Goal: Find specific page/section: Find specific page/section

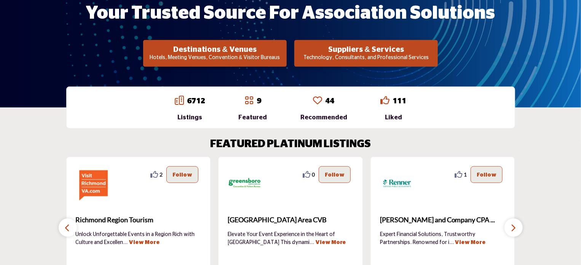
scroll to position [152, 0]
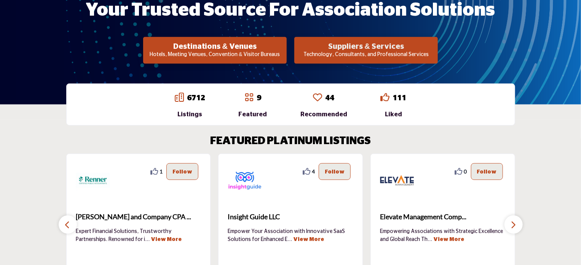
click at [284, 47] on h2 "Suppliers & Services" at bounding box center [214, 46] width 139 height 9
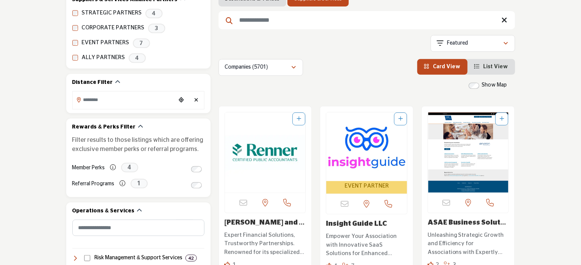
scroll to position [305, 0]
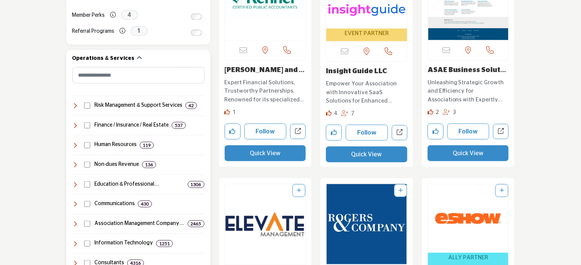
click at [77, 204] on icon at bounding box center [75, 204] width 6 height 6
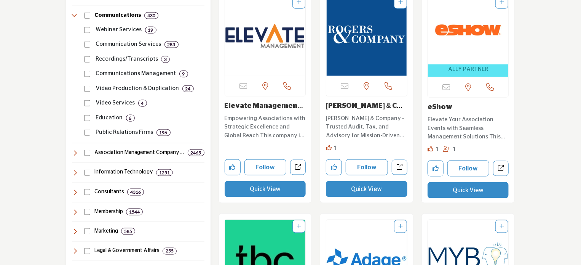
scroll to position [495, 0]
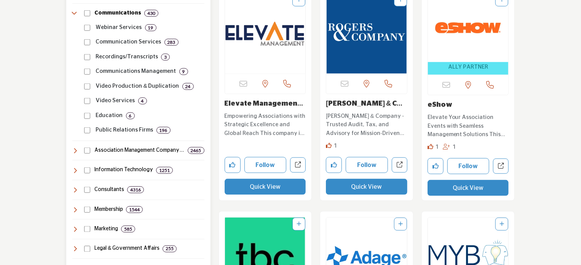
click at [75, 210] on icon at bounding box center [75, 209] width 6 height 6
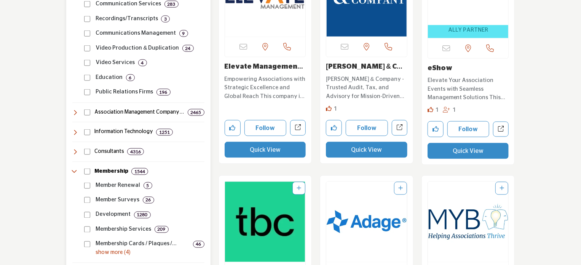
scroll to position [571, 0]
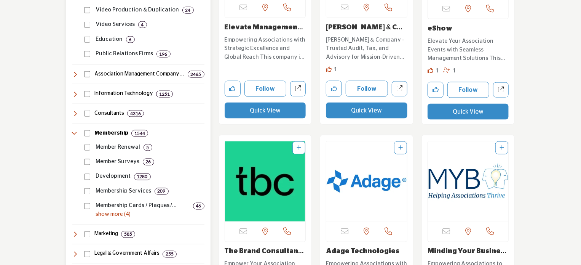
click at [110, 217] on p "show more (4)" at bounding box center [150, 215] width 109 height 8
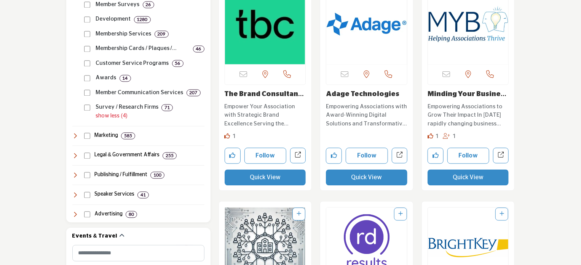
scroll to position [723, 0]
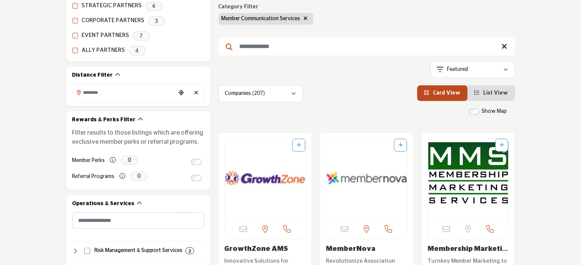
scroll to position [190, 0]
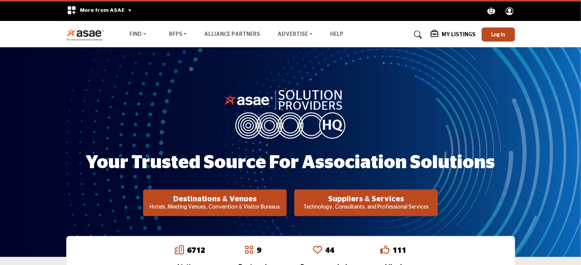
click at [85, 30] on img at bounding box center [87, 34] width 42 height 13
click at [78, 37] on img at bounding box center [87, 34] width 42 height 13
click at [91, 31] on img at bounding box center [87, 34] width 42 height 13
click at [76, 32] on img at bounding box center [87, 34] width 42 height 13
click at [101, 4] on div "More from ASAE .asae-eb-switcher-icon { fill: #ffffff; stroke-width: 0px; } .as…" at bounding box center [99, 11] width 75 height 19
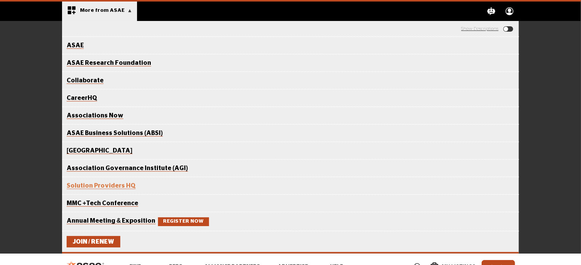
click at [86, 115] on link "Associations Now" at bounding box center [95, 115] width 57 height 6
